Goal: Transaction & Acquisition: Purchase product/service

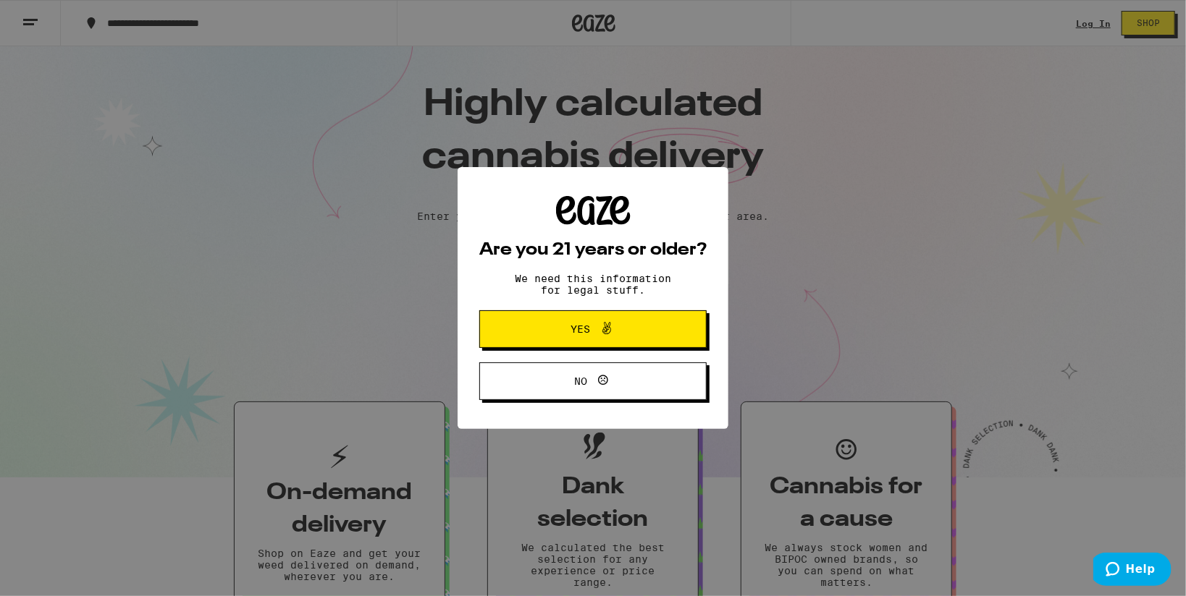
click at [591, 339] on span at bounding box center [603, 329] width 25 height 19
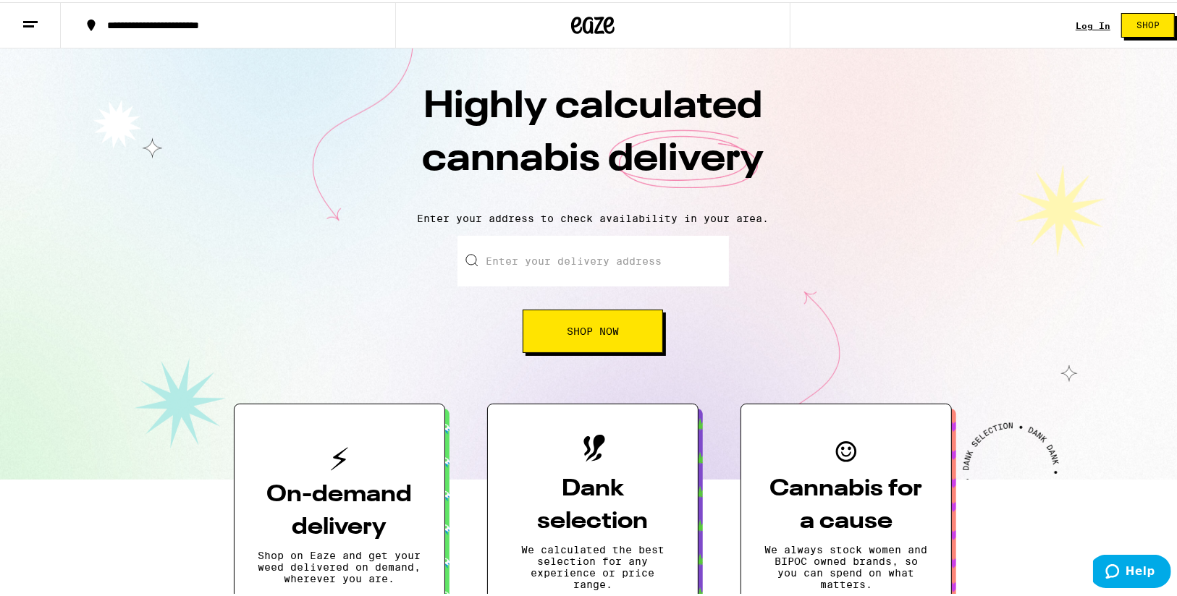
click at [1081, 26] on div "Log In" at bounding box center [1093, 23] width 35 height 9
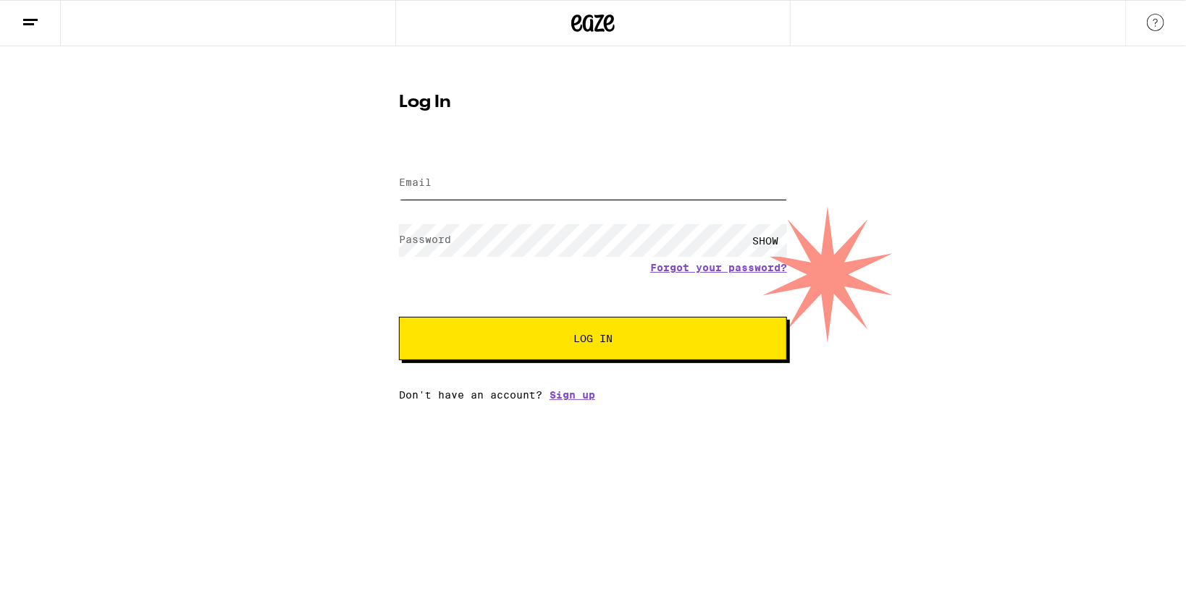
click at [547, 174] on input "Email" at bounding box center [593, 183] width 388 height 33
type input "[EMAIL_ADDRESS][DOMAIN_NAME]"
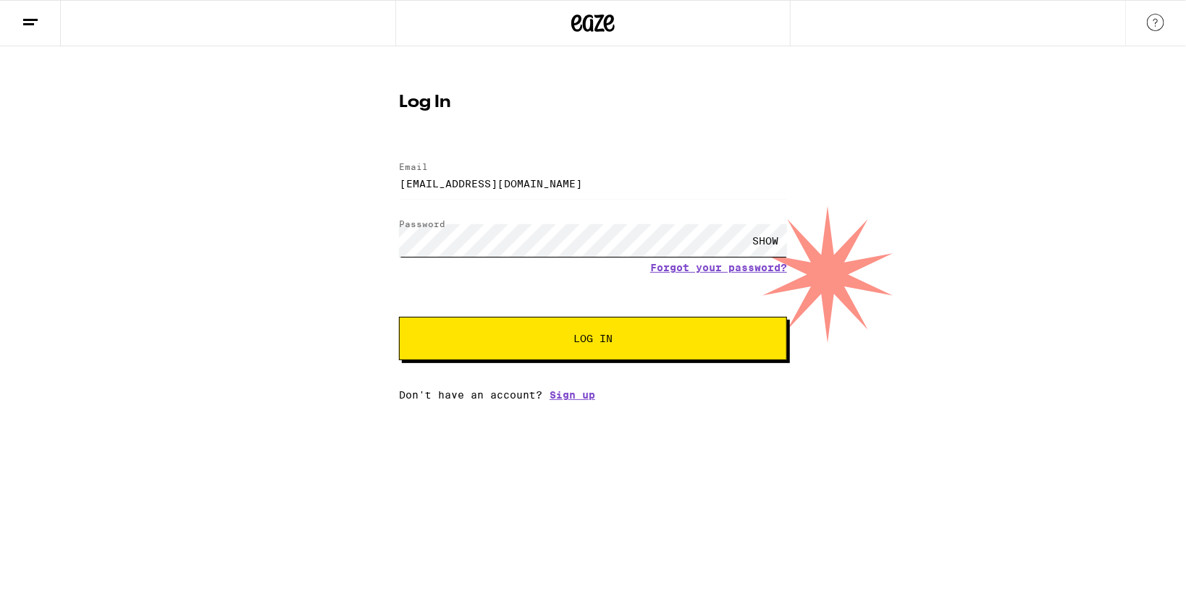
click at [399, 317] on button "Log In" at bounding box center [593, 338] width 388 height 43
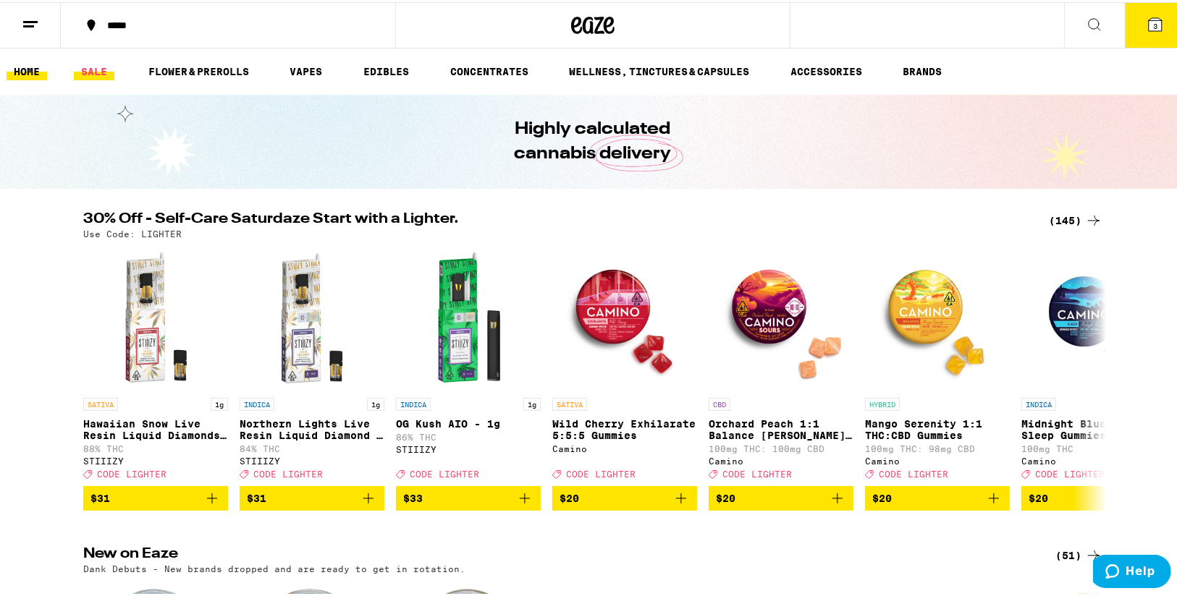
click at [98, 67] on link "SALE" at bounding box center [94, 69] width 41 height 17
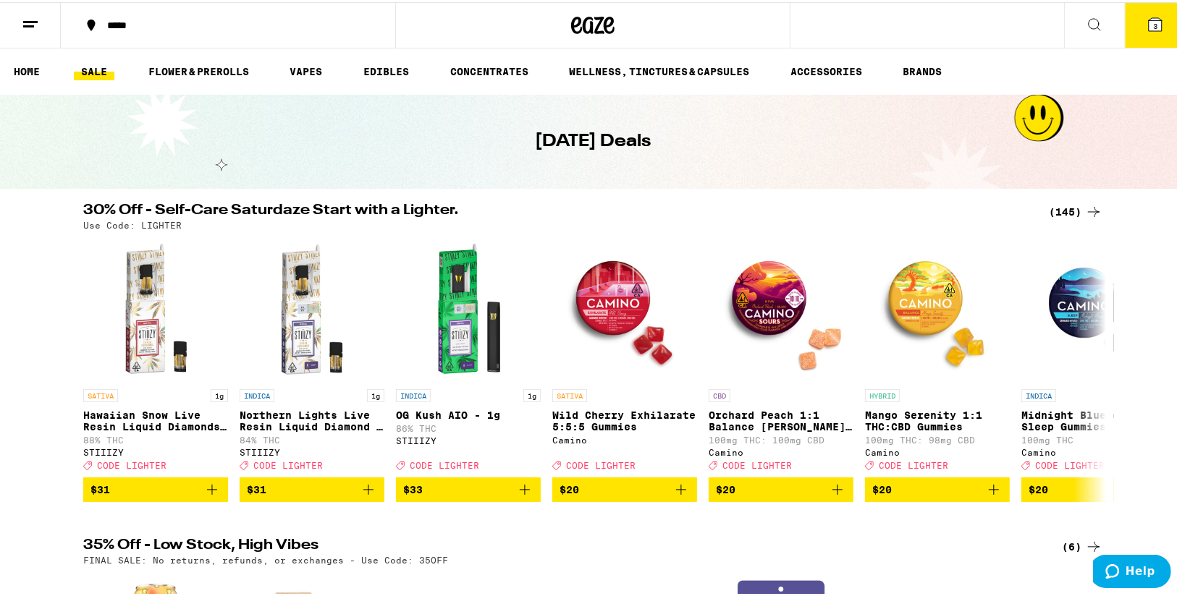
click at [1058, 209] on div "(145)" at bounding box center [1076, 209] width 54 height 17
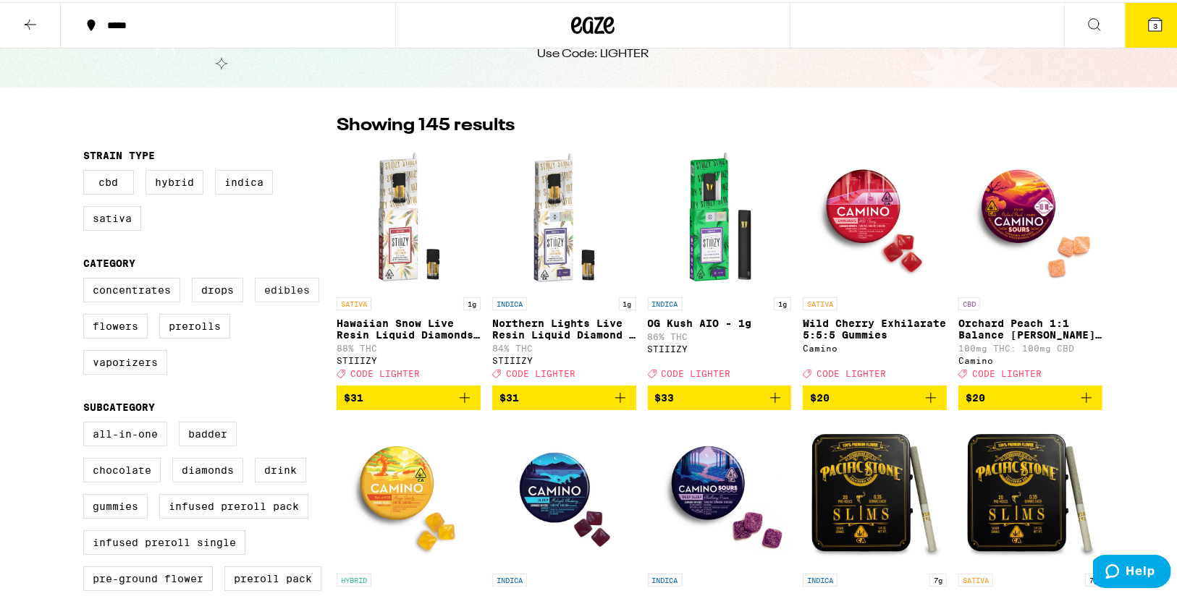
scroll to position [58, 0]
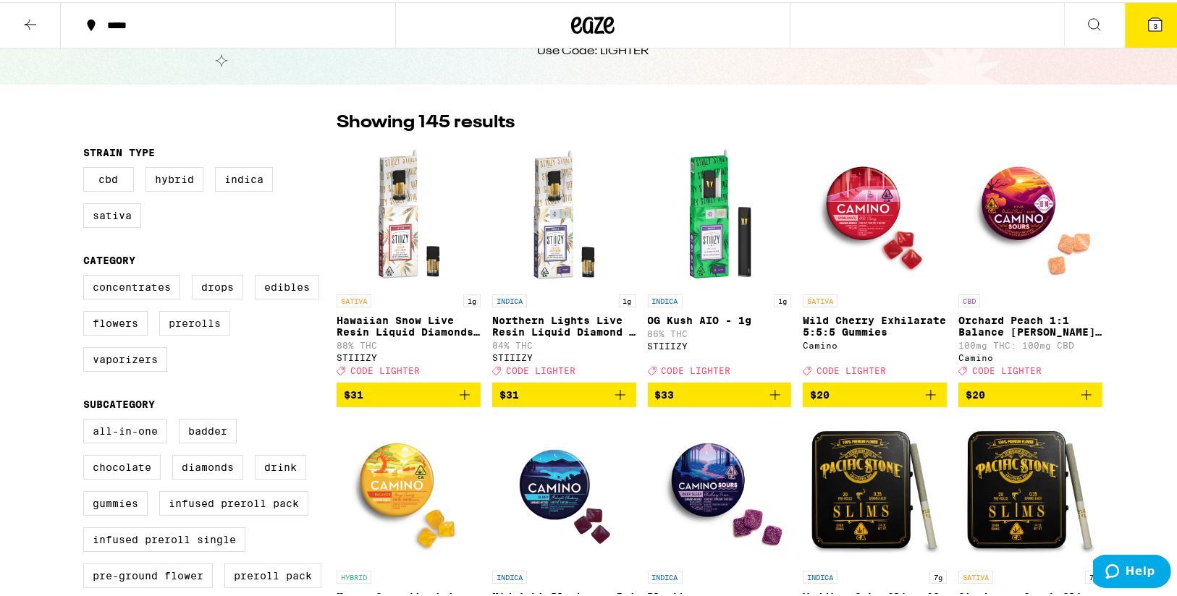
click at [188, 329] on label "Prerolls" at bounding box center [194, 321] width 71 height 25
click at [87, 276] on input "Prerolls" at bounding box center [86, 275] width 1 height 1
checkbox input "true"
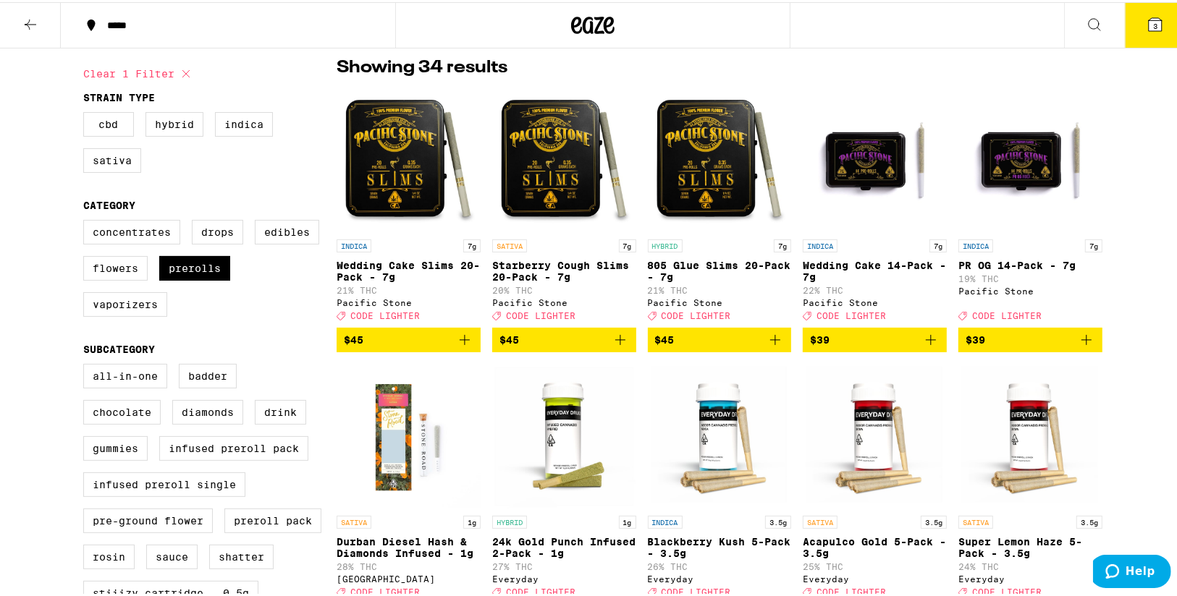
scroll to position [116, 0]
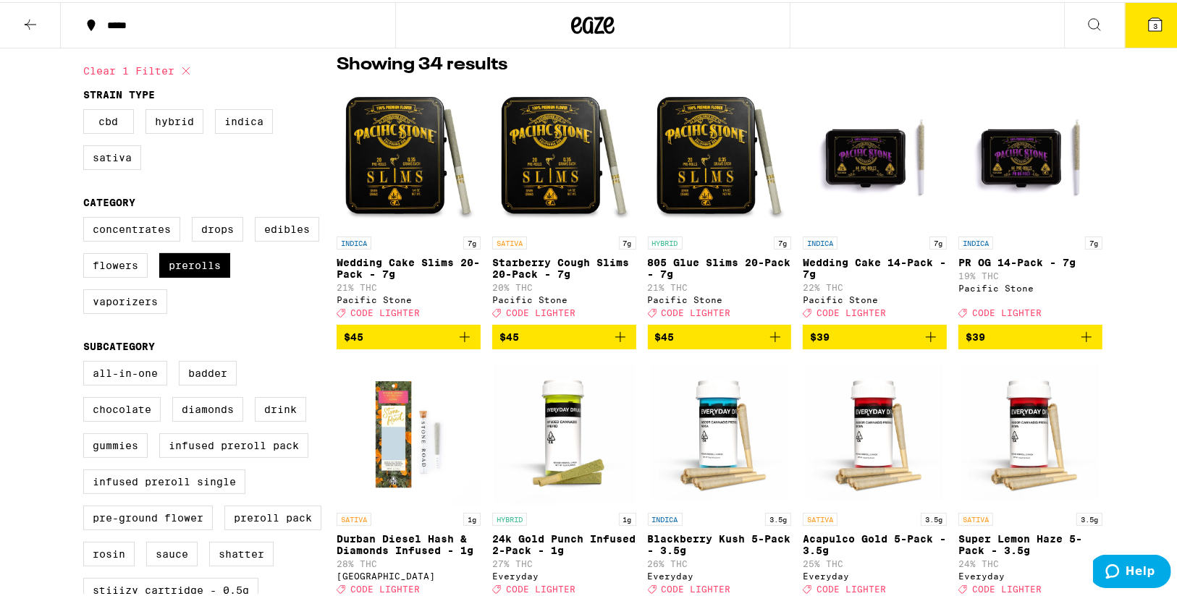
click at [869, 182] on img "Open page for Wedding Cake 14-Pack - 7g from Pacific Stone" at bounding box center [875, 155] width 144 height 145
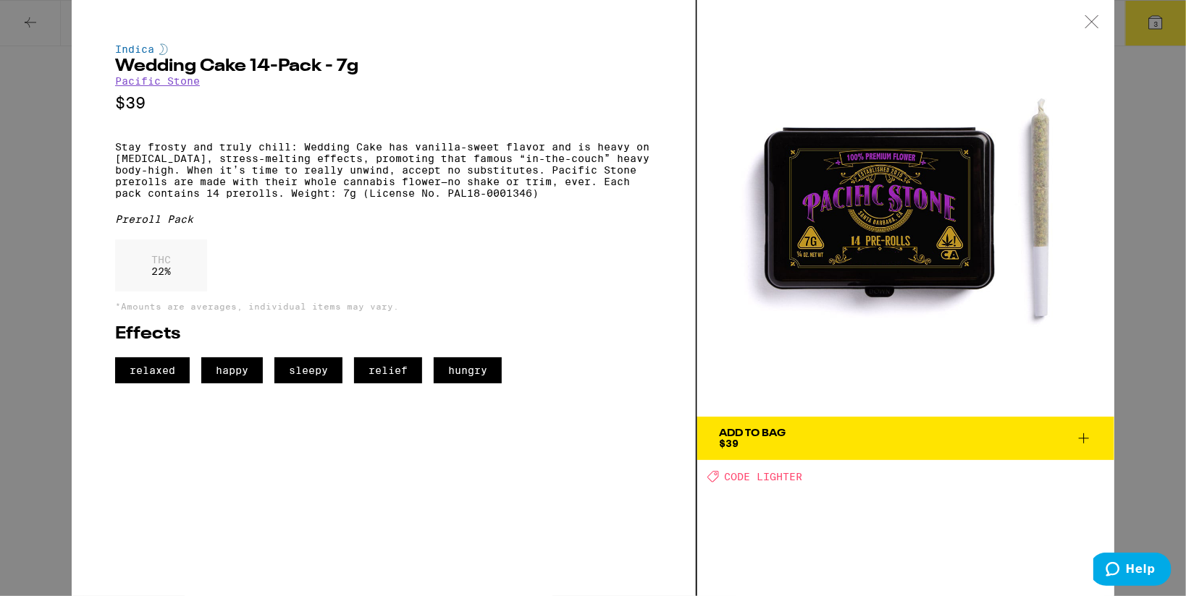
click at [23, 207] on div "Indica Wedding Cake 14-Pack - 7g Pacific Stone $39 Stay frosty and truly chill:…" at bounding box center [593, 298] width 1186 height 596
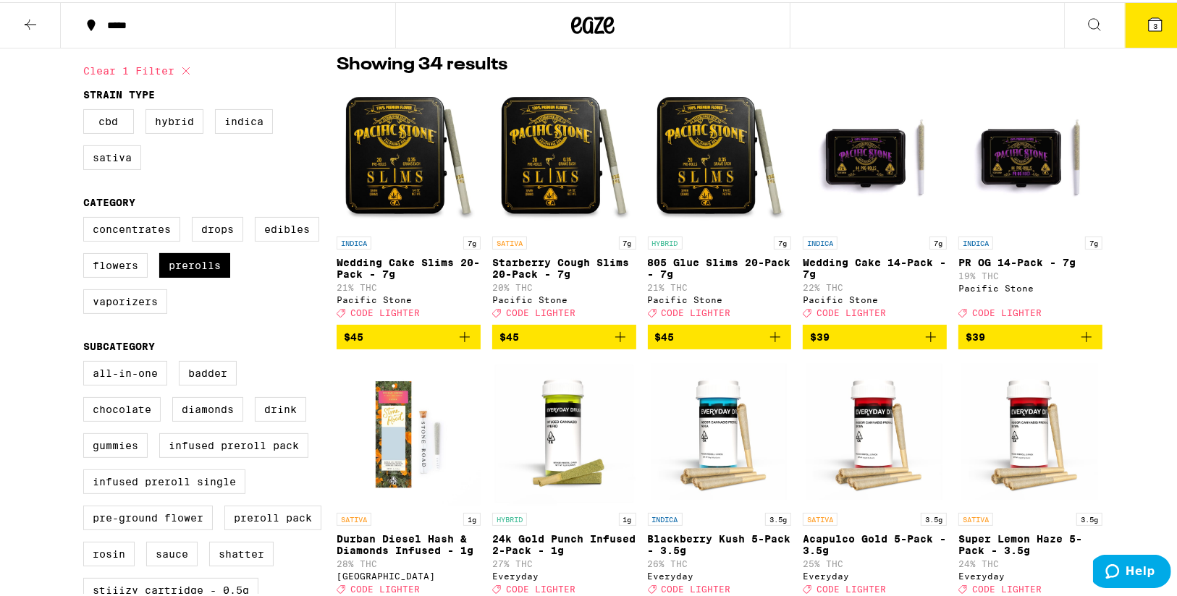
click at [833, 166] on img "Open page for Wedding Cake 14-Pack - 7g from Pacific Stone" at bounding box center [875, 155] width 144 height 145
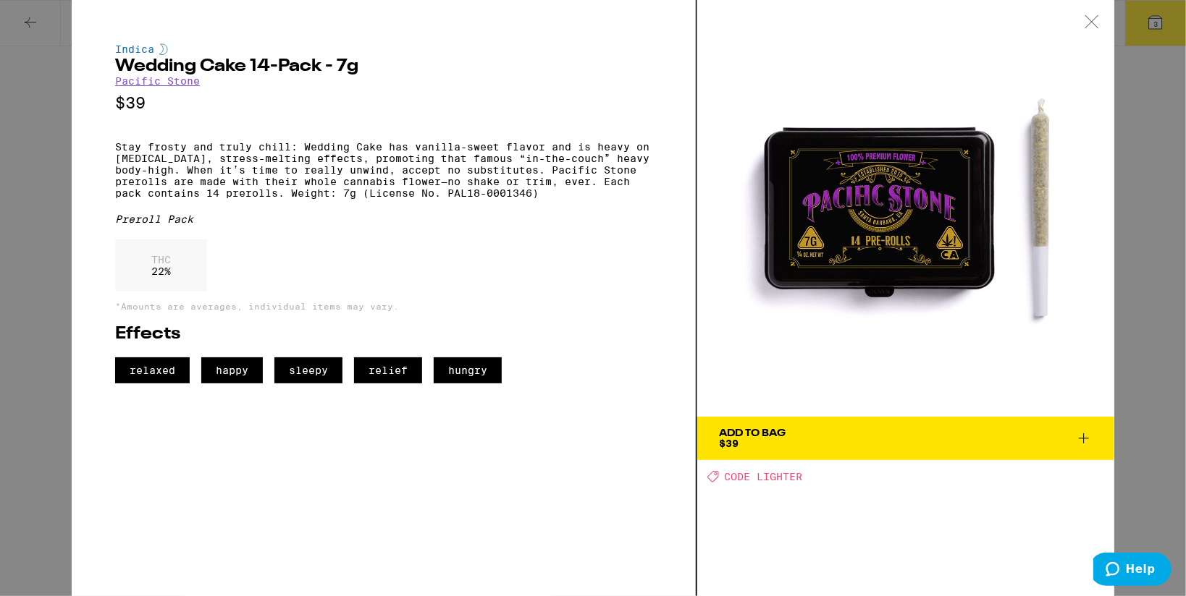
click at [28, 240] on div "Indica Wedding Cake 14-Pack - 7g Pacific Stone $39 Stay frosty and truly chill:…" at bounding box center [593, 298] width 1186 height 596
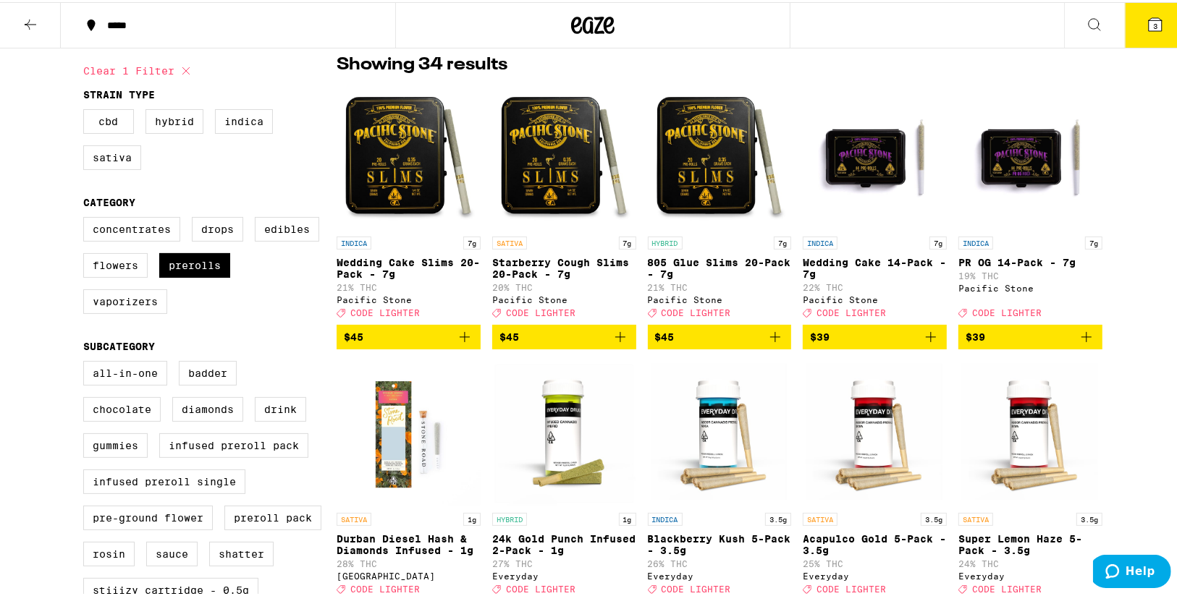
click at [711, 187] on img "Open page for 805 Glue Slims 20-Pack - 7g from Pacific Stone" at bounding box center [720, 155] width 144 height 145
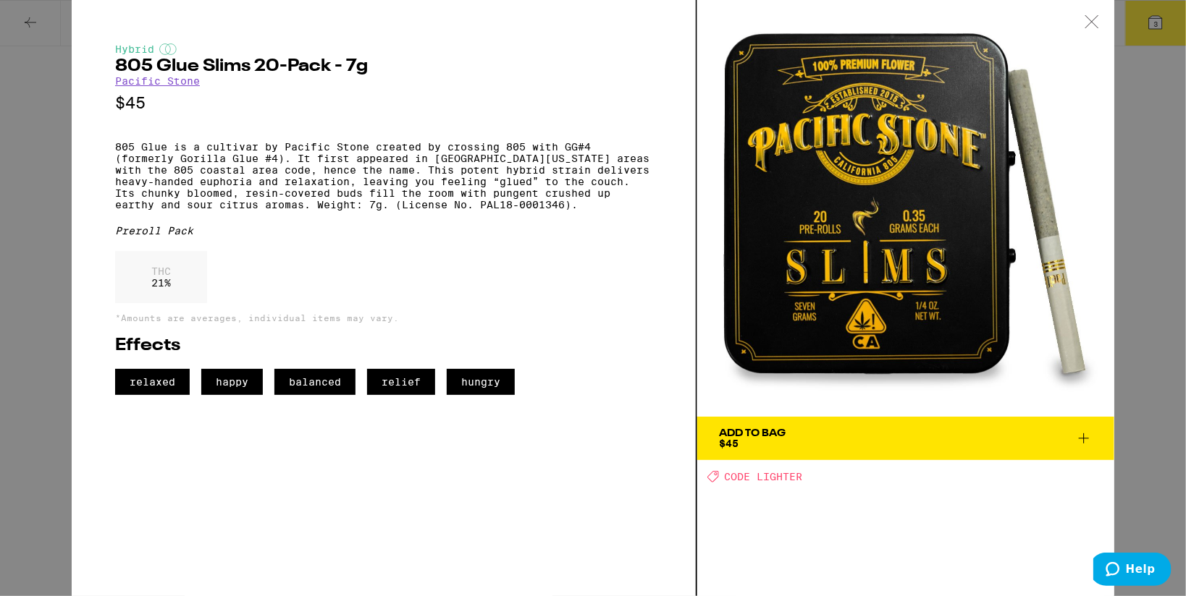
click at [37, 219] on div "Hybrid 805 Glue Slims 20-Pack - 7g Pacific Stone $45 805 Glue is a cultivar by …" at bounding box center [593, 298] width 1186 height 596
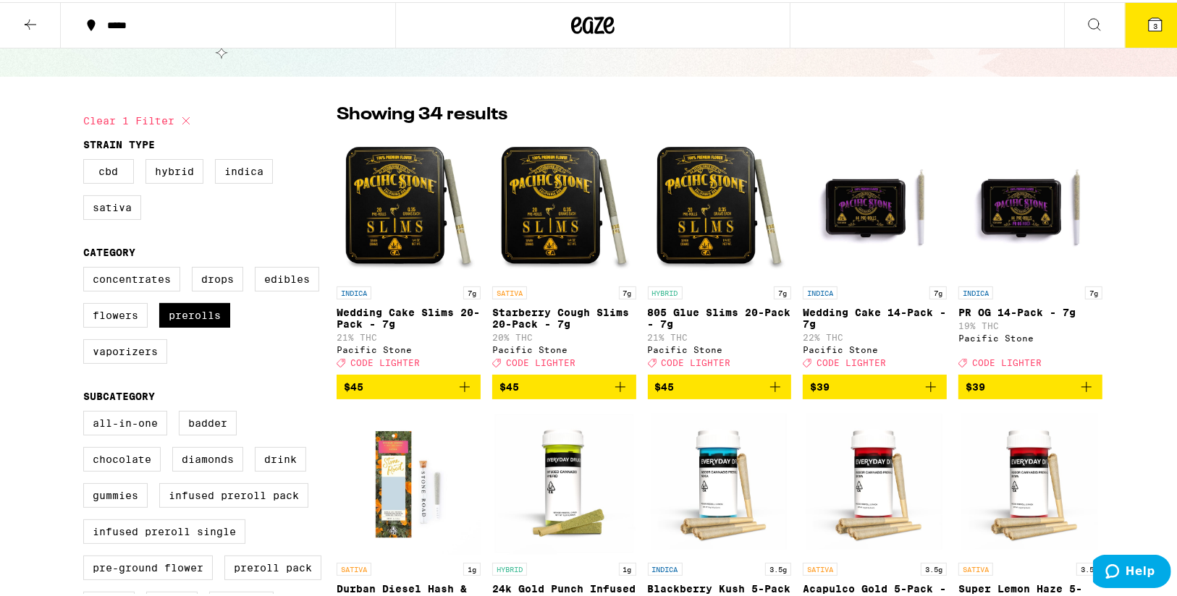
scroll to position [58, 0]
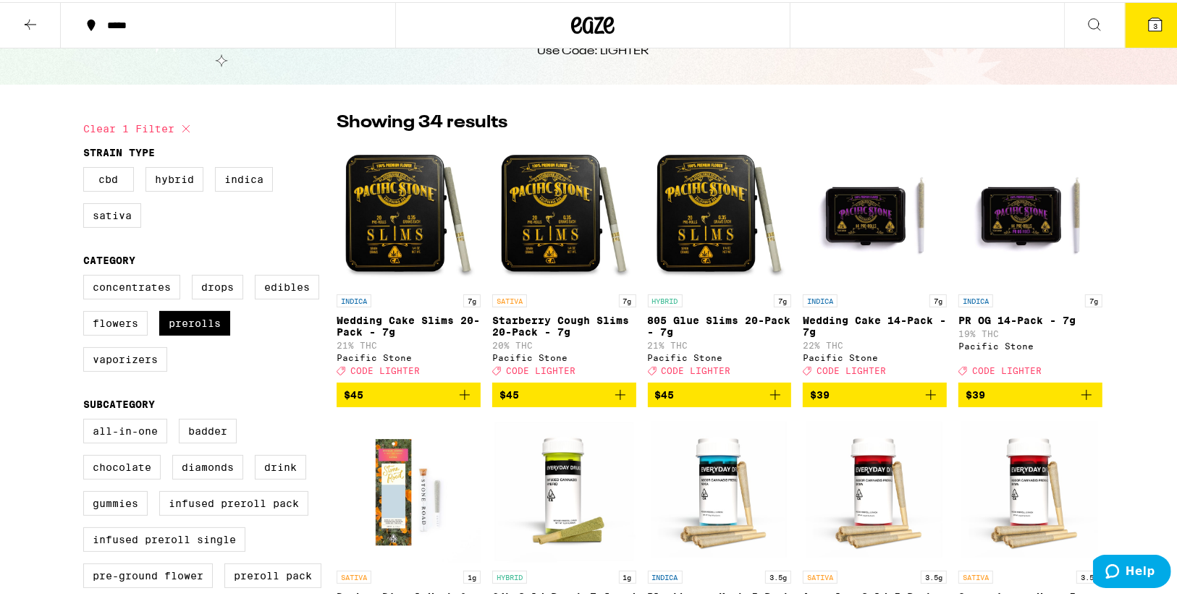
click at [770, 398] on icon "Add to bag" at bounding box center [775, 393] width 10 height 10
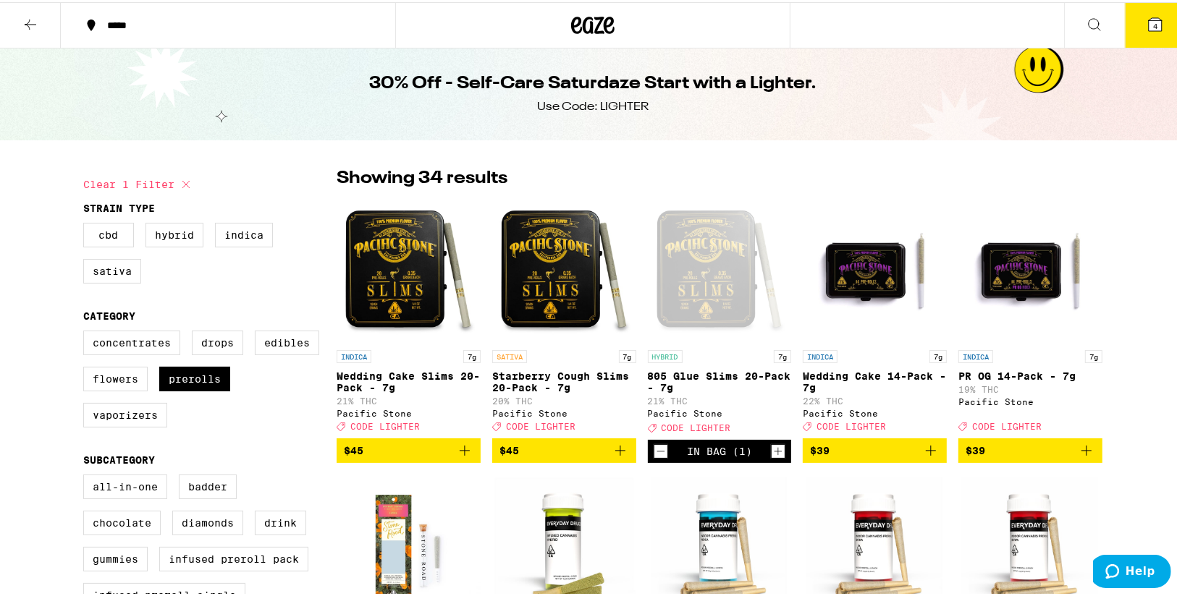
scroll to position [0, 0]
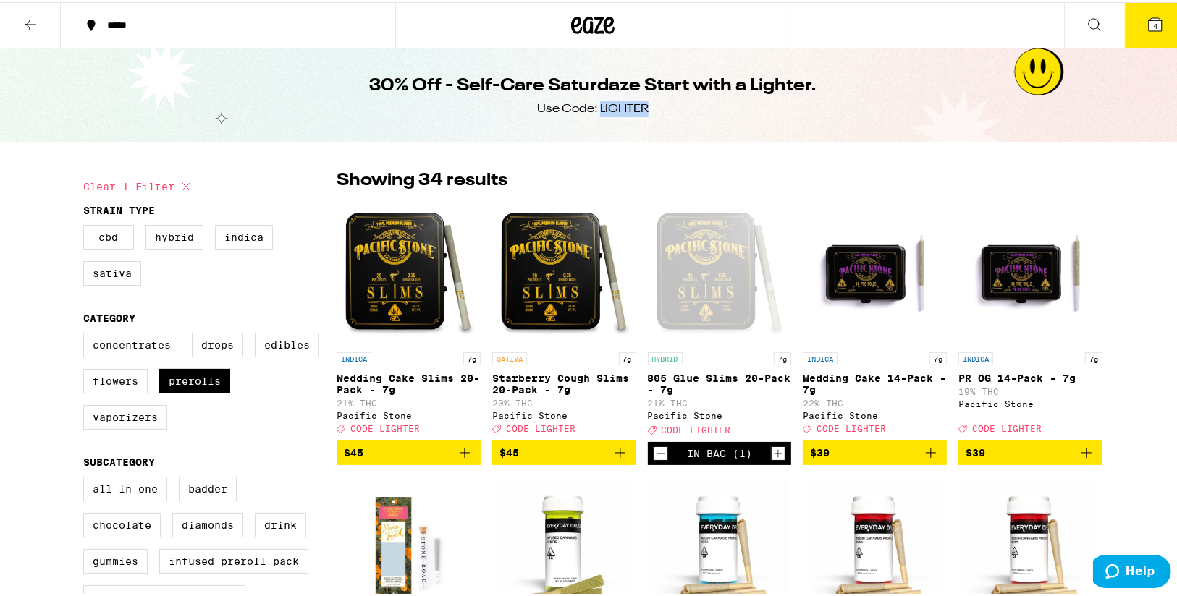
drag, startPoint x: 594, startPoint y: 106, endPoint x: 649, endPoint y: 111, distance: 55.2
click at [649, 111] on div "30% Off - Self-Care Saturdaze Start with a Lighter. Use Code: LIGHTER" at bounding box center [593, 93] width 556 height 94
copy div "LIGHTER"
click at [929, 457] on icon "Add to bag" at bounding box center [930, 450] width 17 height 17
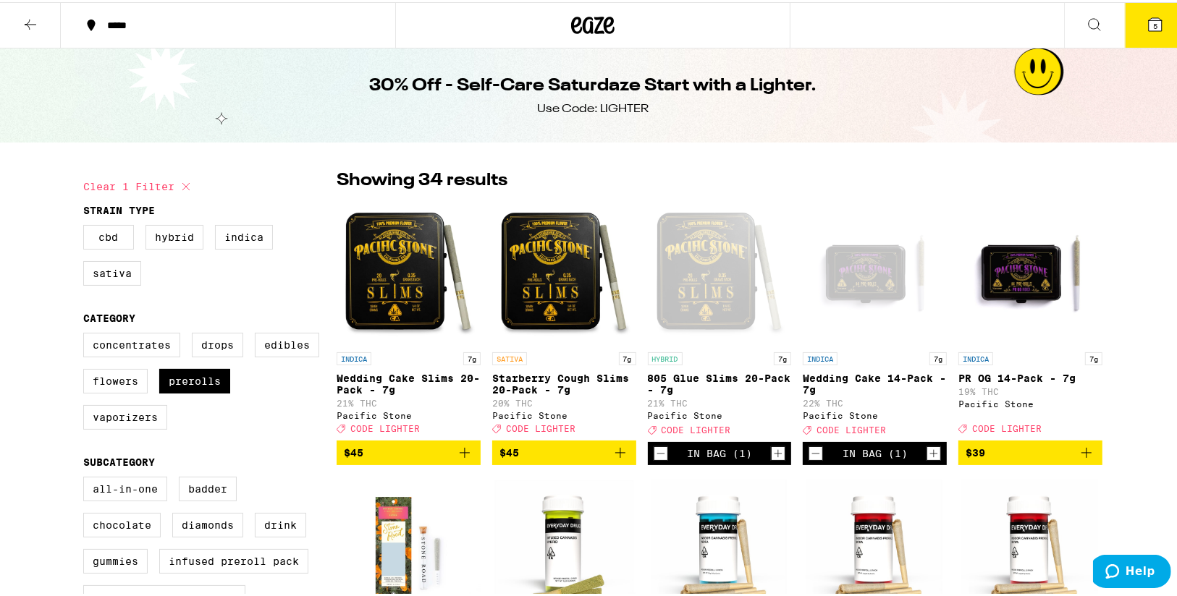
click at [1102, 19] on button "5" at bounding box center [1155, 23] width 61 height 45
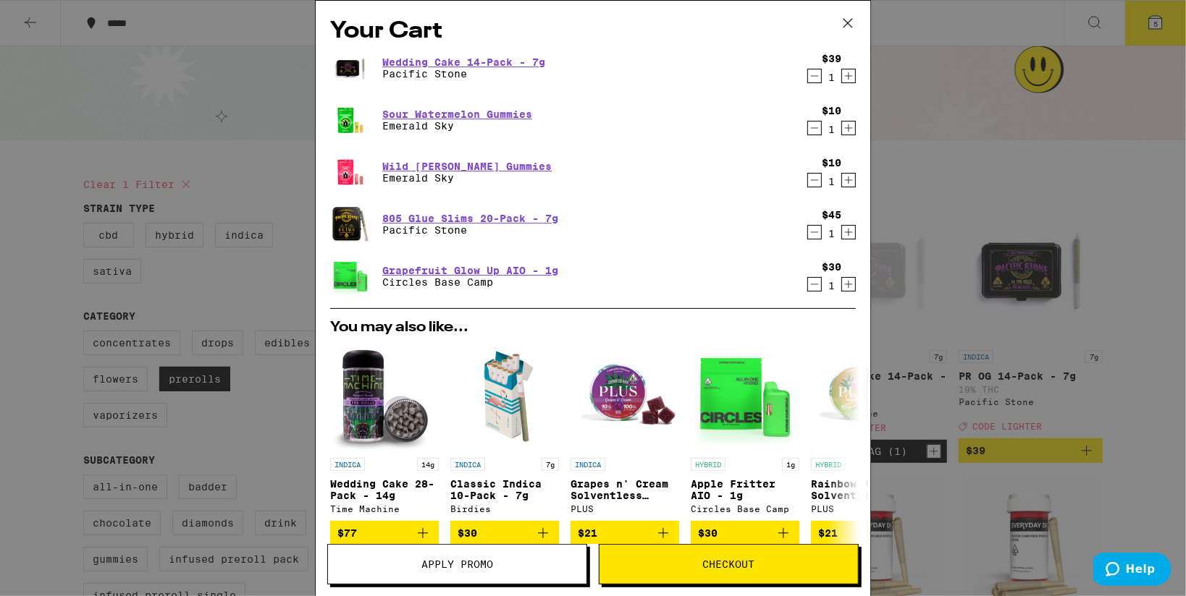
click at [808, 282] on icon "Decrement" at bounding box center [814, 284] width 13 height 17
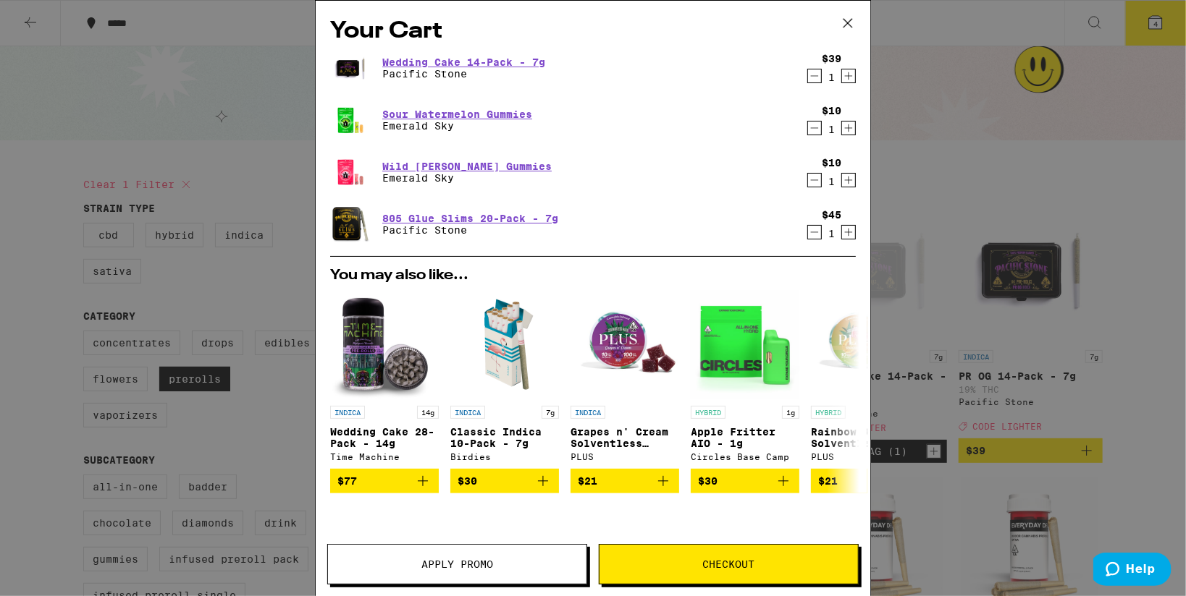
click at [808, 186] on icon "Decrement" at bounding box center [814, 180] width 13 height 17
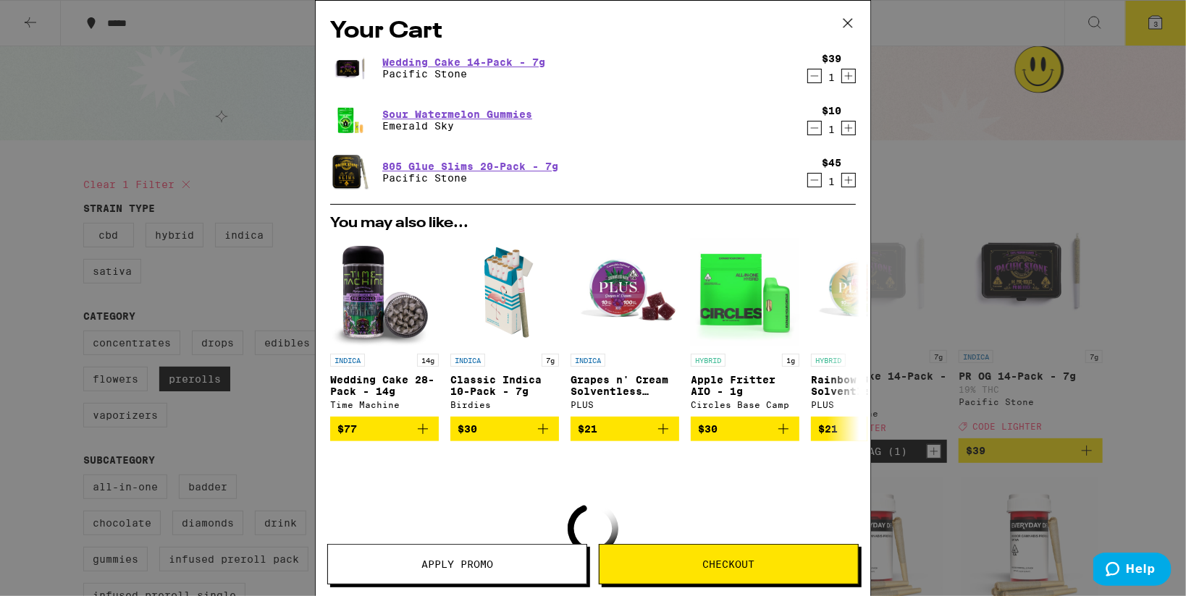
click at [808, 127] on icon "Decrement" at bounding box center [814, 127] width 13 height 17
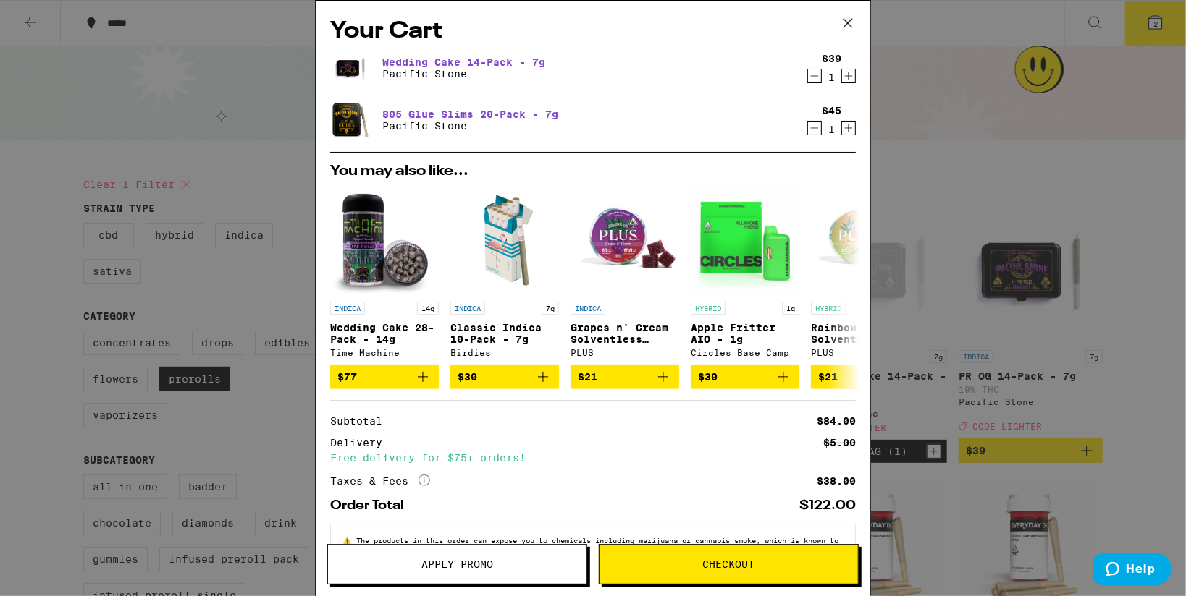
click at [507, 554] on button "Apply Promo" at bounding box center [457, 564] width 260 height 41
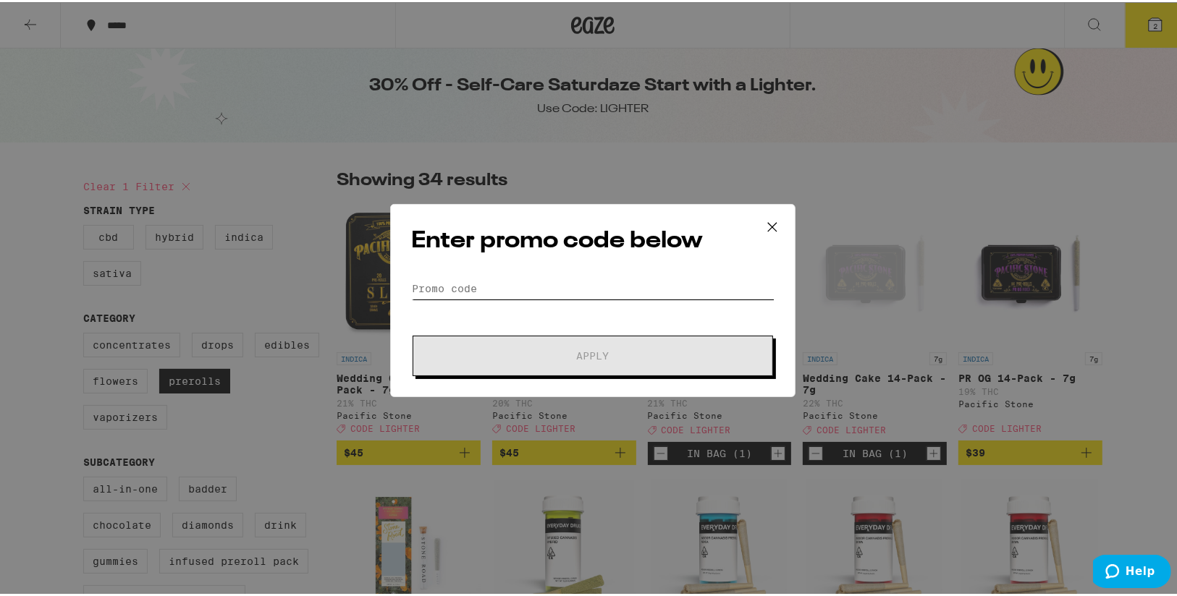
click at [527, 288] on input "Promo Code" at bounding box center [592, 287] width 363 height 22
paste input "LIGHTER"
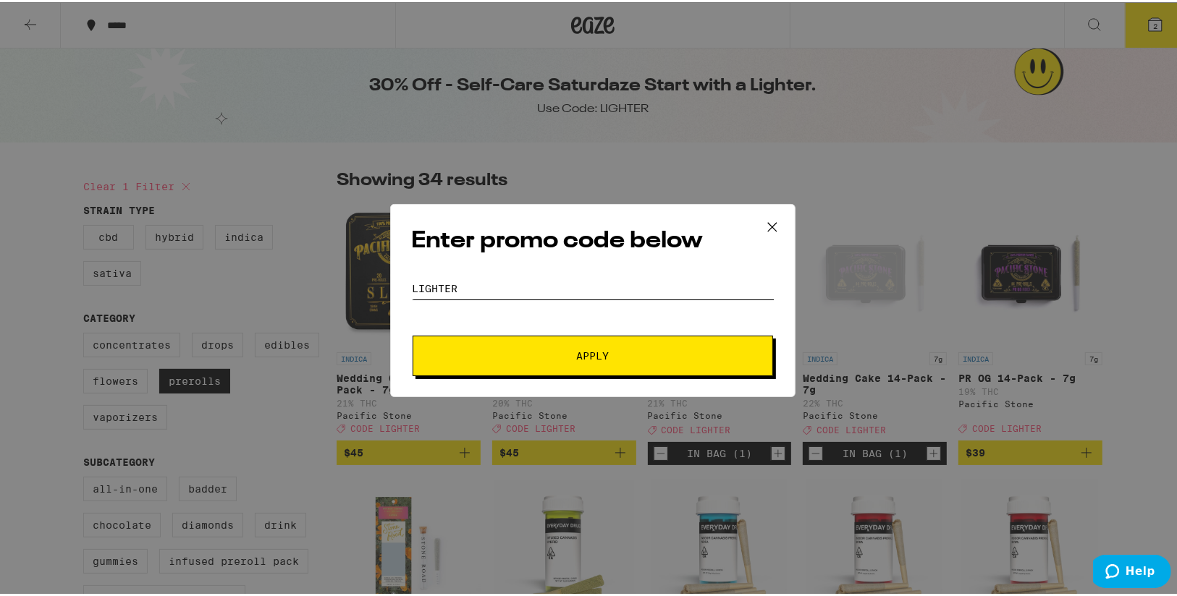
type input "LIGHTER"
click at [539, 357] on span "Apply" at bounding box center [593, 354] width 261 height 10
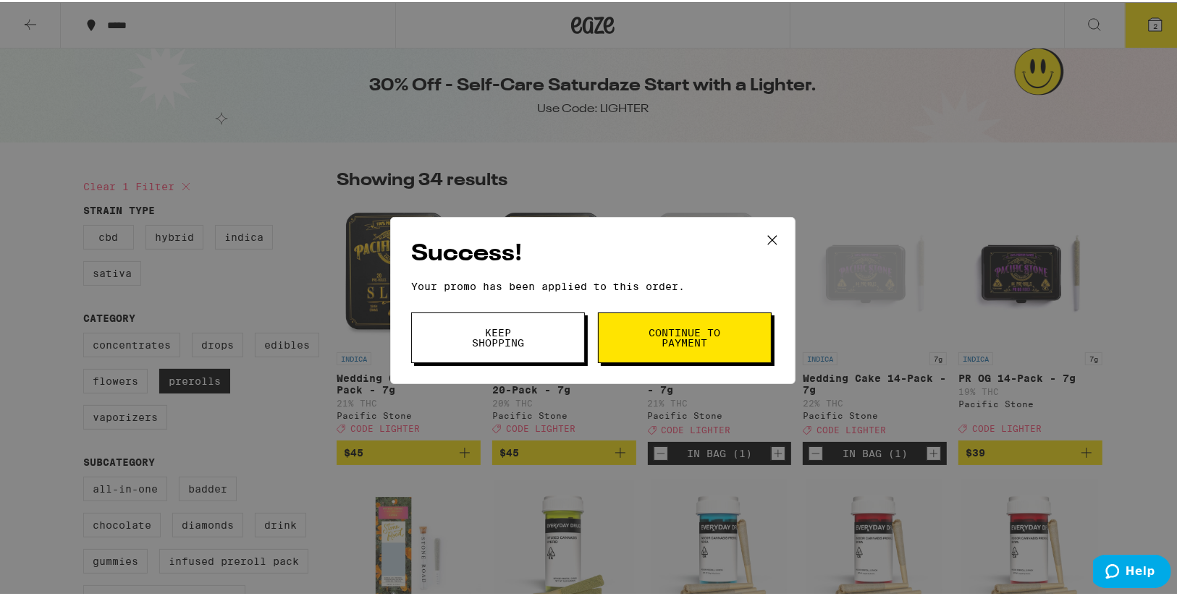
click at [659, 324] on button "Continue to payment" at bounding box center [685, 336] width 174 height 51
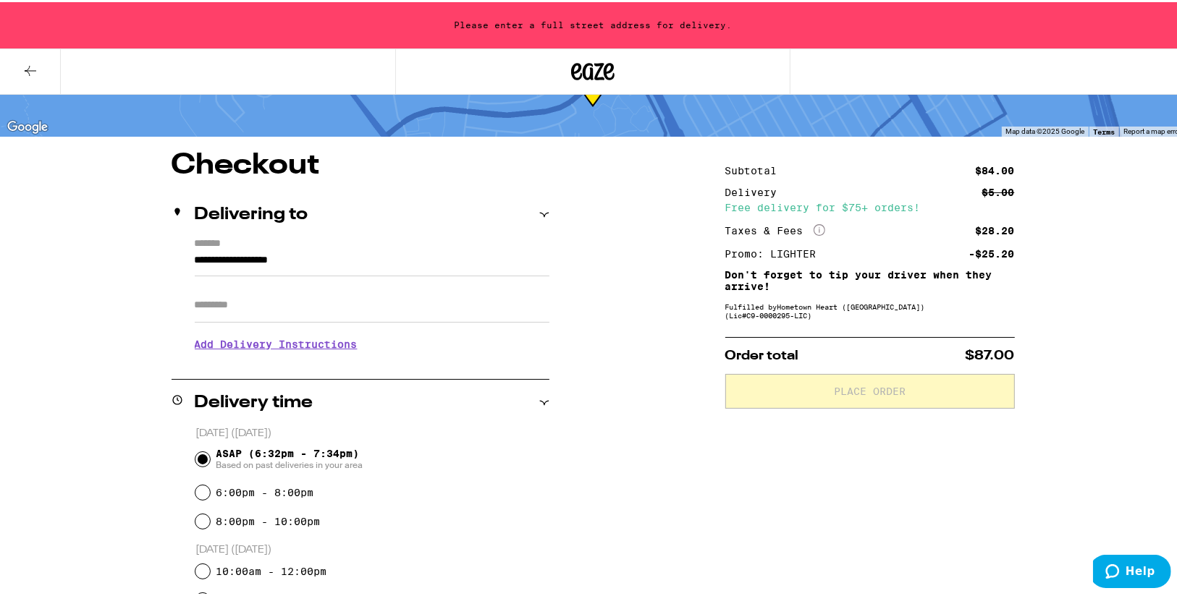
scroll to position [116, 0]
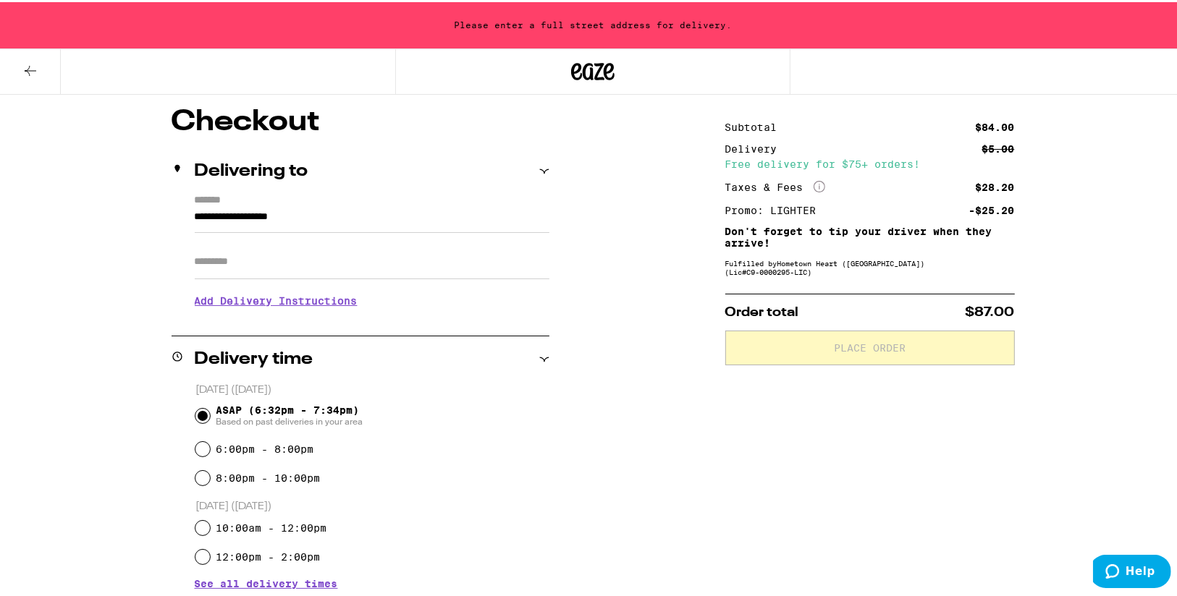
click at [389, 221] on input "**********" at bounding box center [372, 218] width 355 height 25
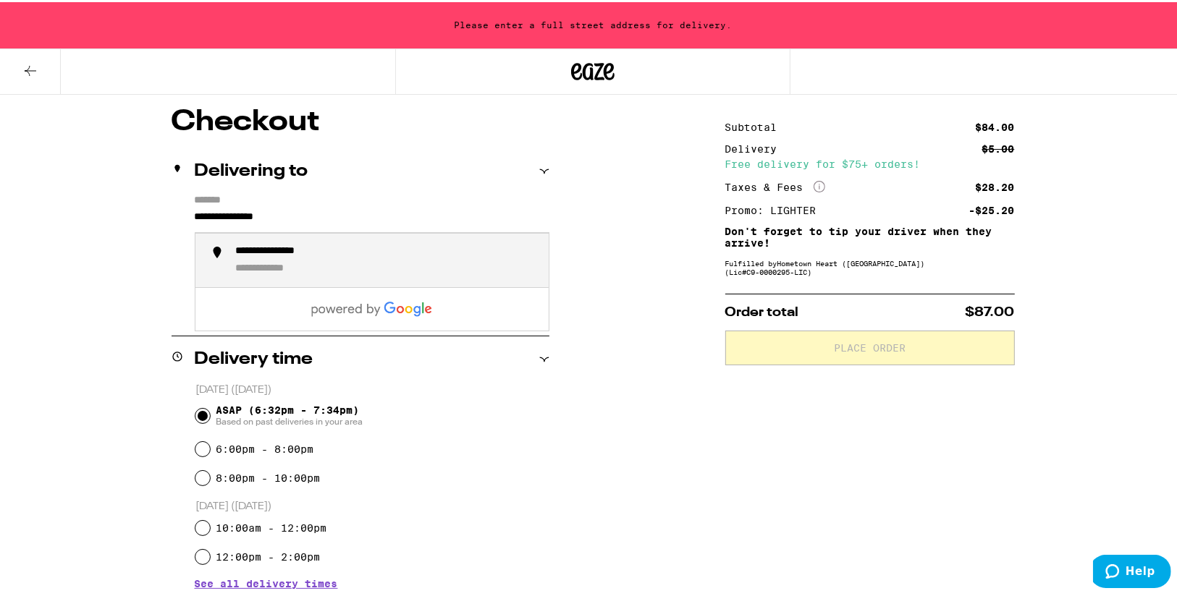
click at [381, 243] on li "**********" at bounding box center [371, 259] width 353 height 54
type input "**********"
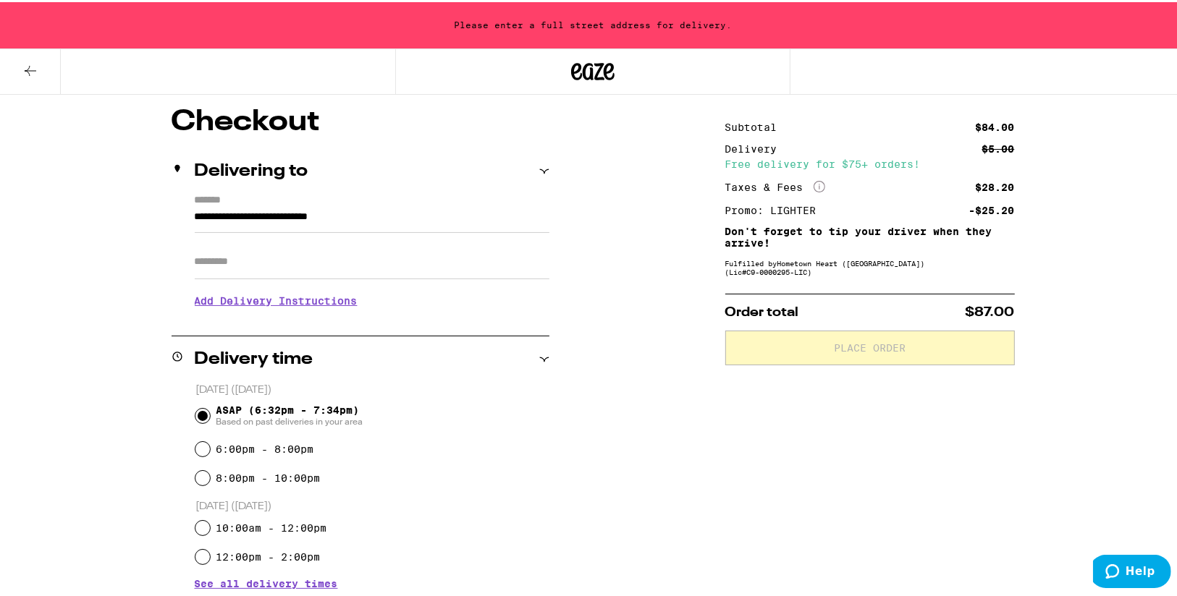
scroll to position [69, 0]
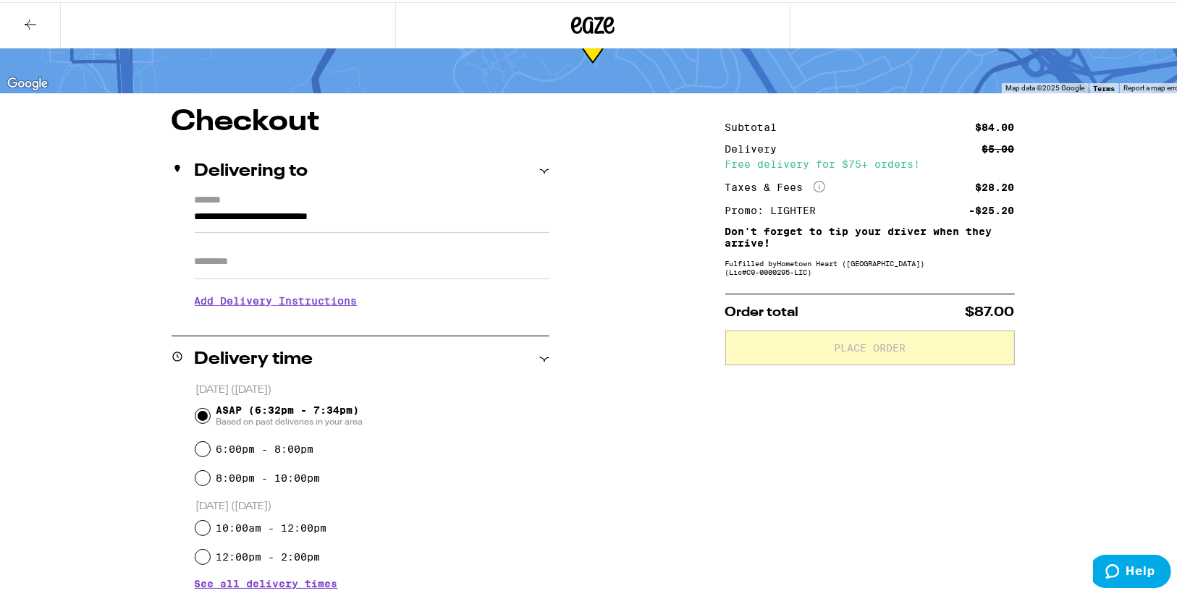
click at [603, 312] on div "**********" at bounding box center [593, 514] width 1042 height 817
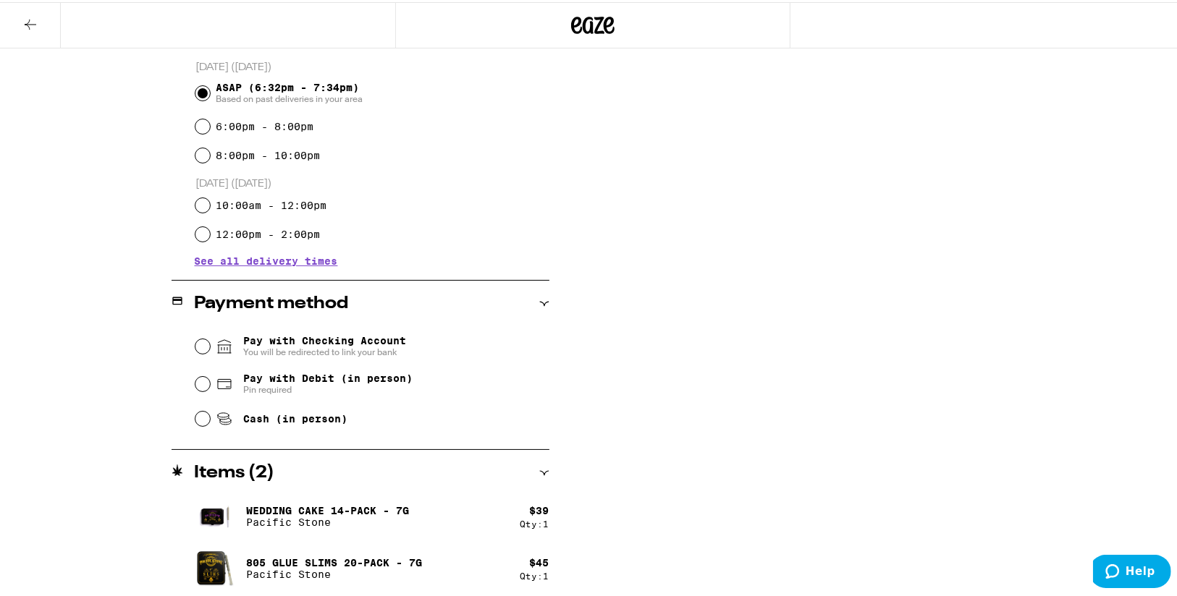
scroll to position [394, 0]
click at [293, 420] on span "Cash (in person)" at bounding box center [295, 416] width 104 height 12
click at [210, 420] on input "Cash (in person)" at bounding box center [202, 415] width 14 height 14
radio input "true"
click at [670, 378] on div "**********" at bounding box center [593, 189] width 1042 height 817
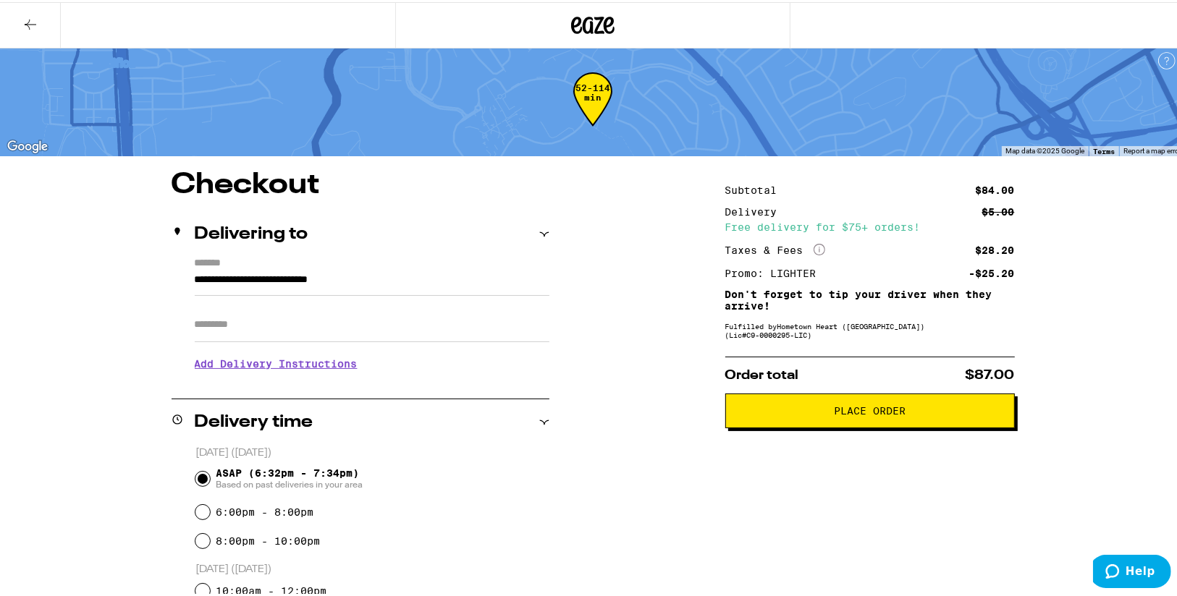
scroll to position [0, 0]
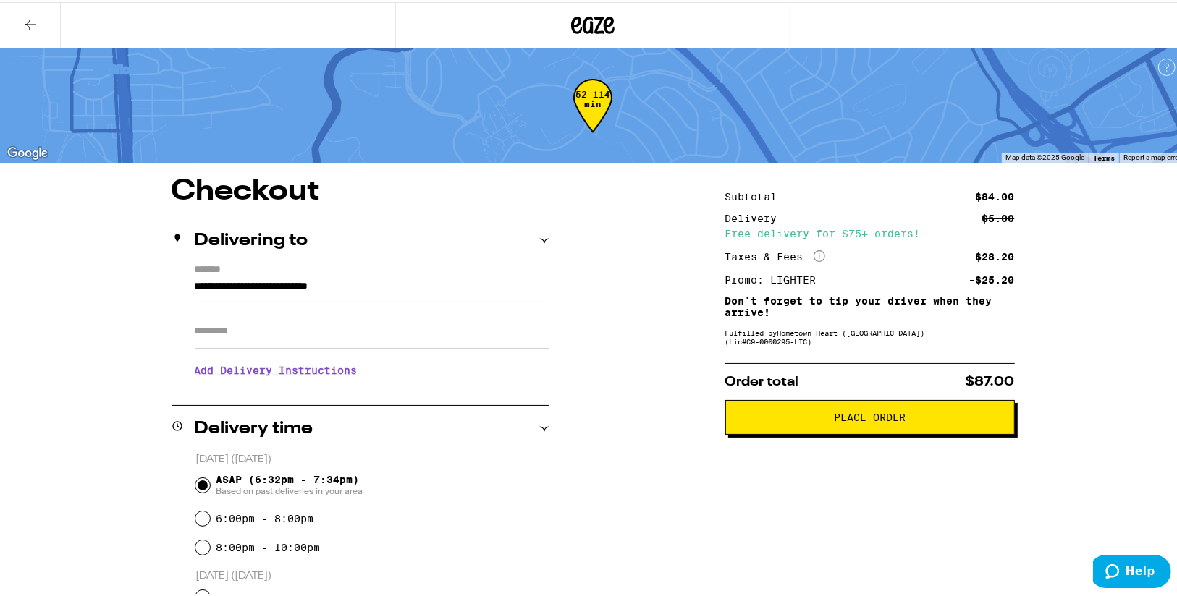
click at [738, 421] on span "Place Order" at bounding box center [870, 415] width 265 height 10
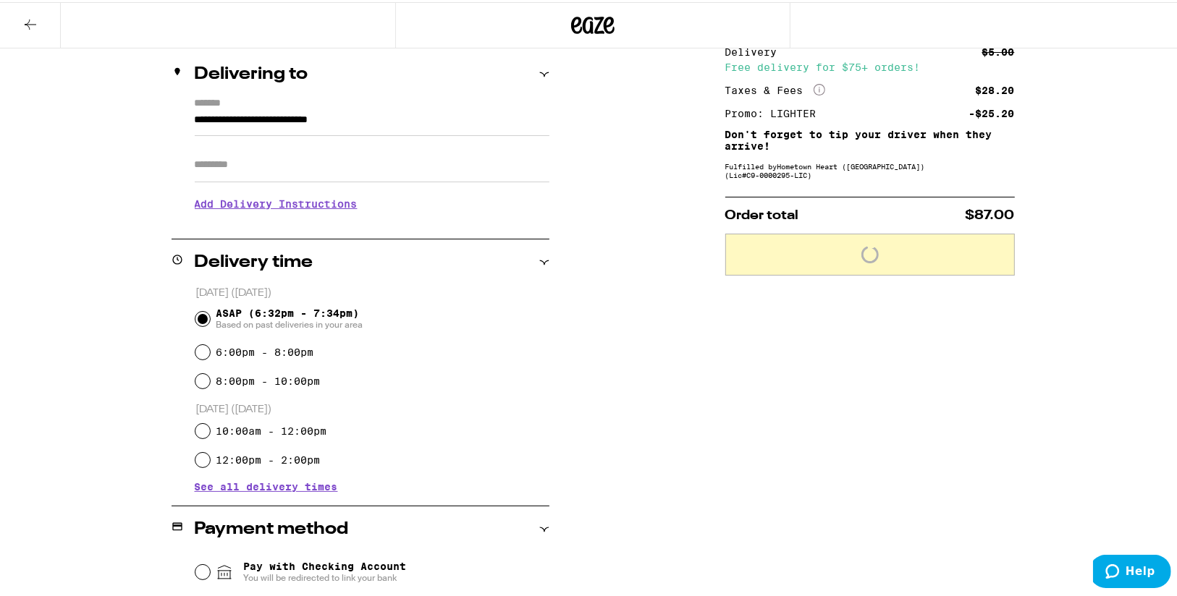
scroll to position [162, 0]
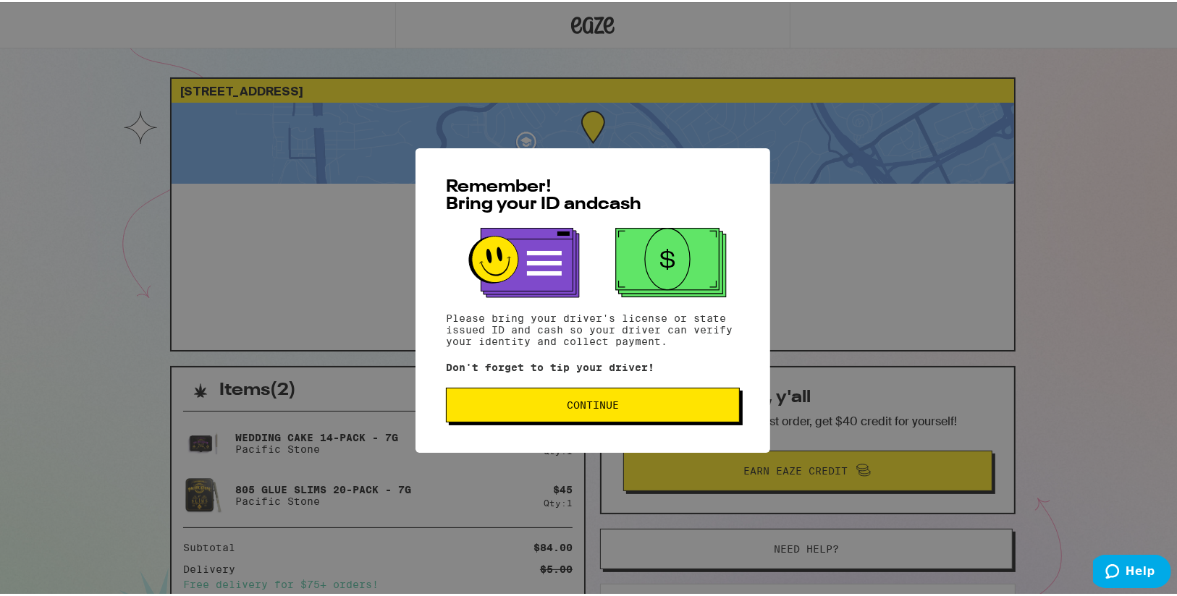
click at [658, 406] on span "Continue" at bounding box center [592, 403] width 269 height 10
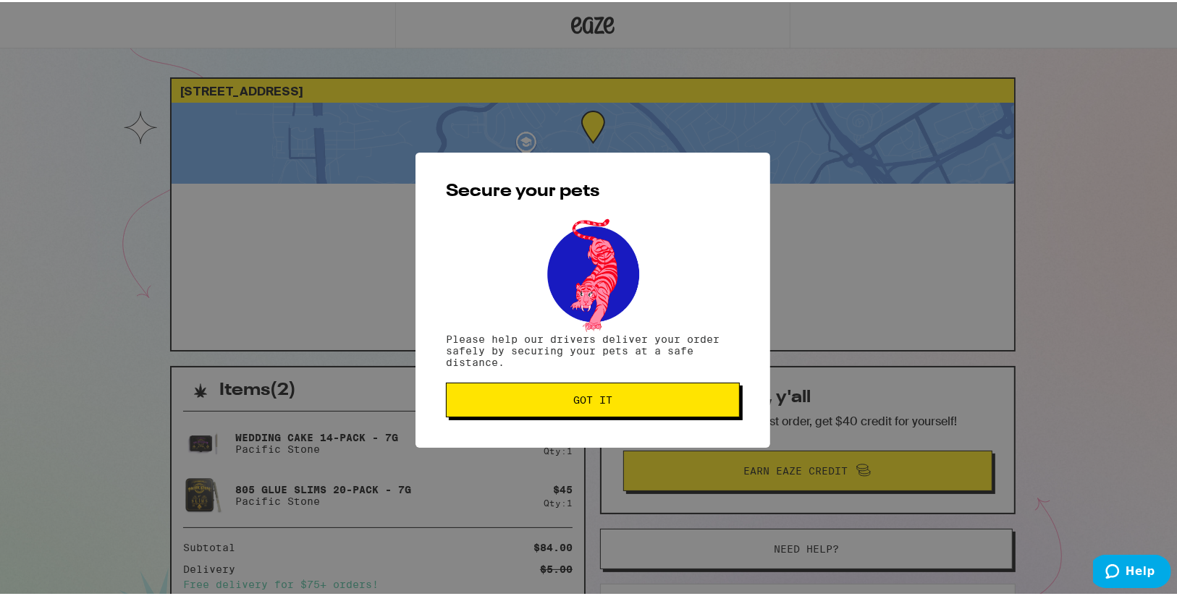
click at [643, 406] on button "Got it" at bounding box center [593, 398] width 294 height 35
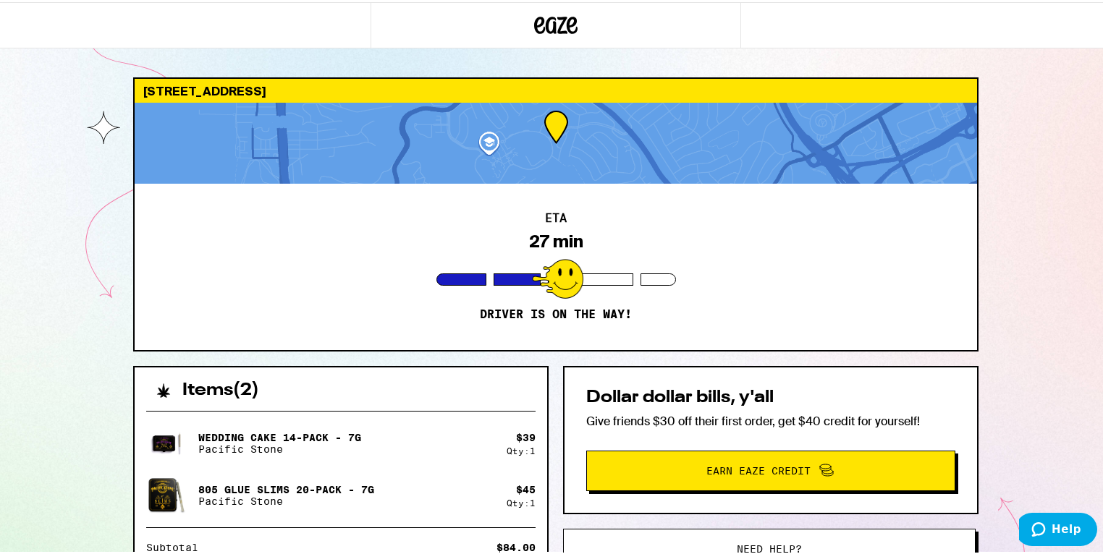
click at [788, 210] on div "ETA 27 min Driver is on the way!" at bounding box center [556, 265] width 843 height 166
